Goal: Find contact information: Find contact information

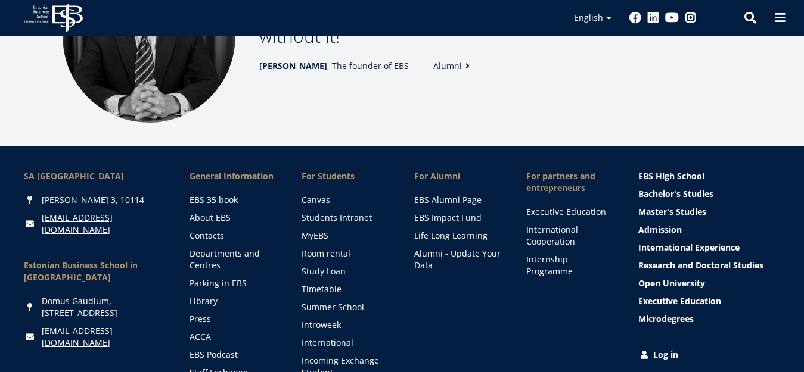
scroll to position [1635, 0]
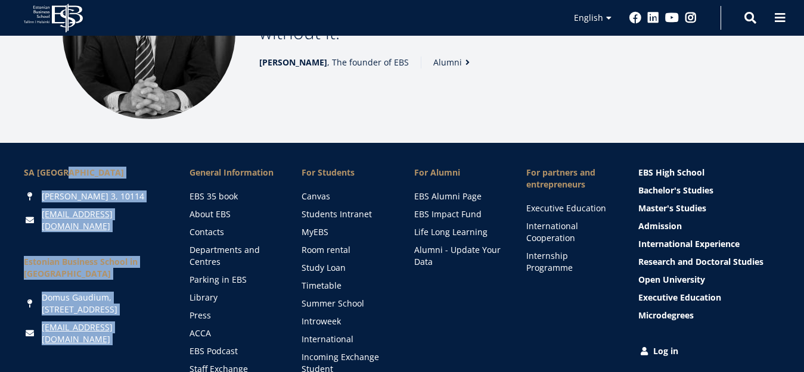
drag, startPoint x: 24, startPoint y: 97, endPoint x: 128, endPoint y: 260, distance: 192.6
click at [128, 260] on div "SA [GEOGRAPHIC_DATA] [PERSON_NAME] 3, 10114 [EMAIL_ADDRESS][DOMAIN_NAME] [GEOGR…" at bounding box center [402, 310] width 804 height 334
copy div "SA Estonian Business School A. Lauteri 3, 10114 ebs@ebs.ee Estonian Business Sc…"
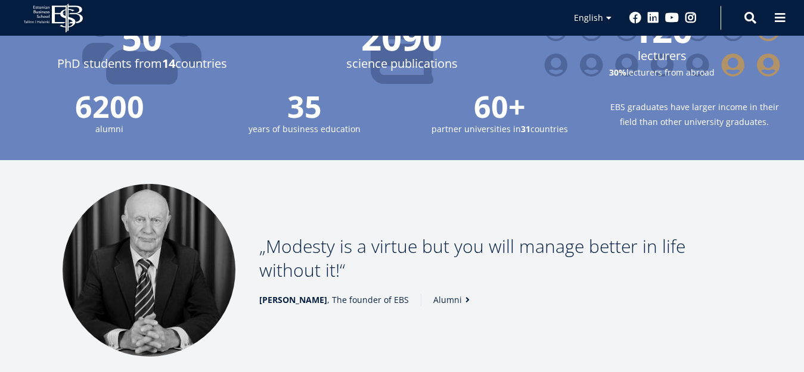
scroll to position [1396, 0]
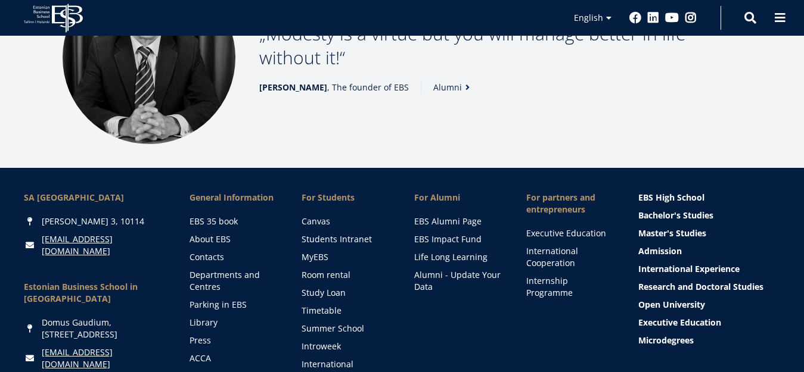
scroll to position [1609, 0]
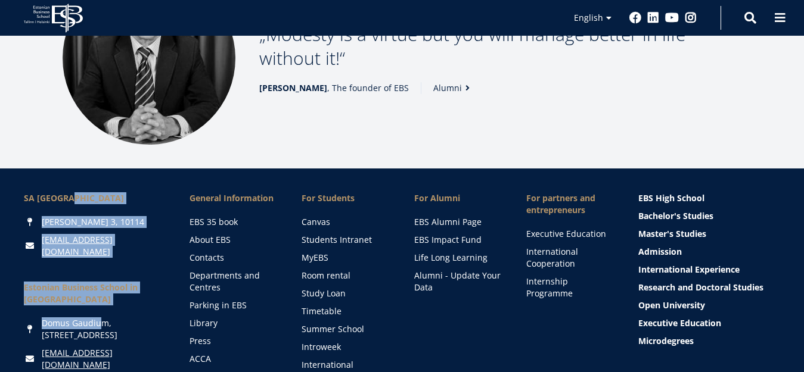
drag, startPoint x: 27, startPoint y: 126, endPoint x: 59, endPoint y: 243, distance: 120.6
click at [59, 243] on div "SA [GEOGRAPHIC_DATA] [PERSON_NAME] 3, 10114 [EMAIL_ADDRESS][DOMAIN_NAME] [GEOGR…" at bounding box center [95, 335] width 142 height 286
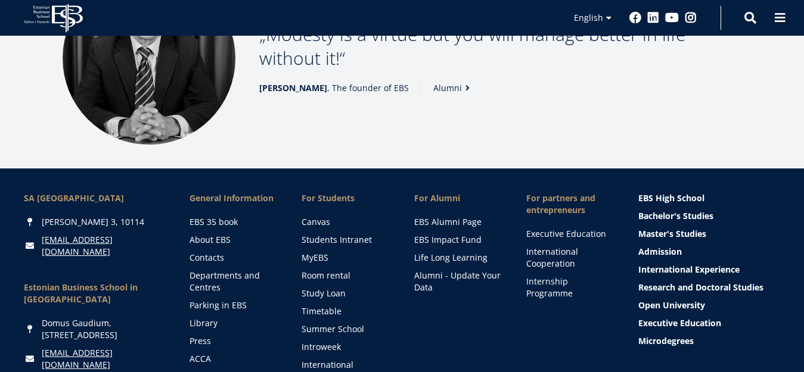
click at [160, 337] on div "SA [GEOGRAPHIC_DATA] [PERSON_NAME] 3, 10114 [EMAIL_ADDRESS][DOMAIN_NAME] [GEOGR…" at bounding box center [95, 335] width 142 height 286
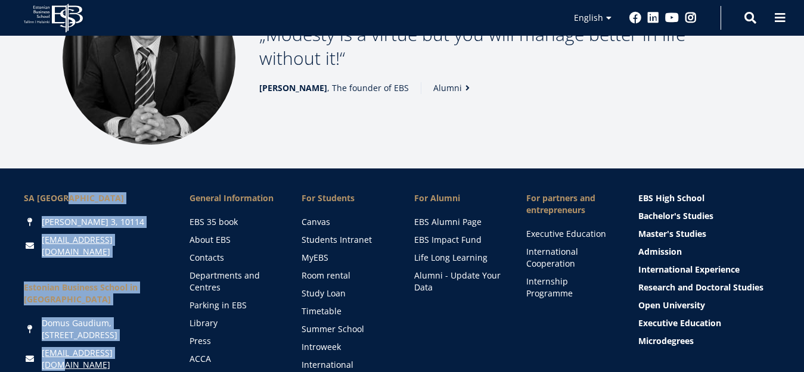
drag, startPoint x: 24, startPoint y: 130, endPoint x: 126, endPoint y: 267, distance: 170.4
click at [129, 277] on div "SA [GEOGRAPHIC_DATA] [PERSON_NAME] 3, 10114 [EMAIL_ADDRESS][DOMAIN_NAME] [GEOGR…" at bounding box center [95, 335] width 142 height 286
copy div "SA [GEOGRAPHIC_DATA] A. [STREET_ADDRESS][EMAIL_ADDRESS][DOMAIN_NAME] [GEOGRAPHI…"
